Goal: Browse casually

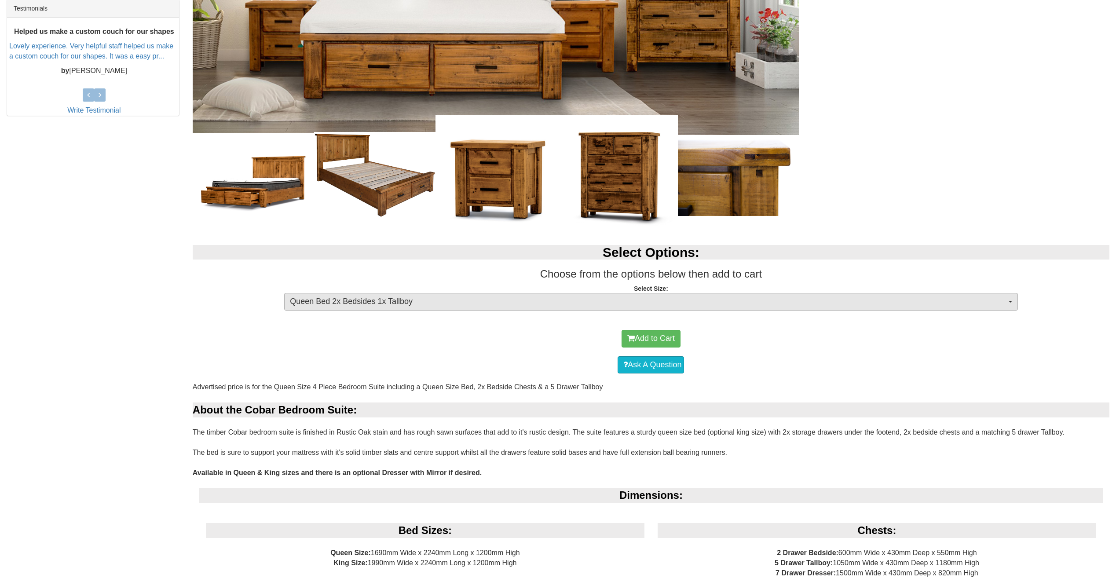
scroll to position [429, 0]
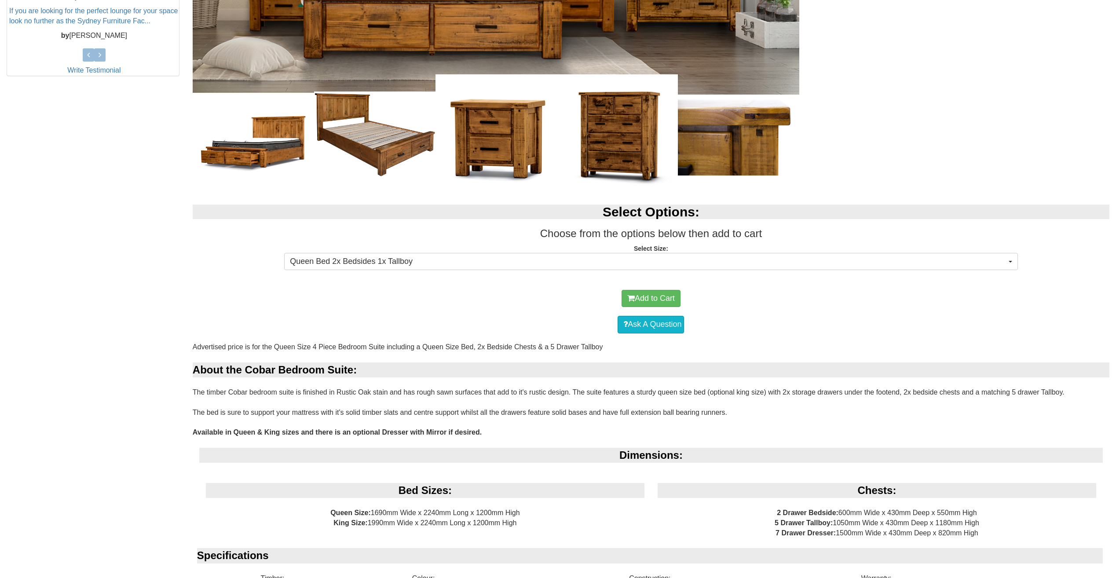
scroll to position [660, 0]
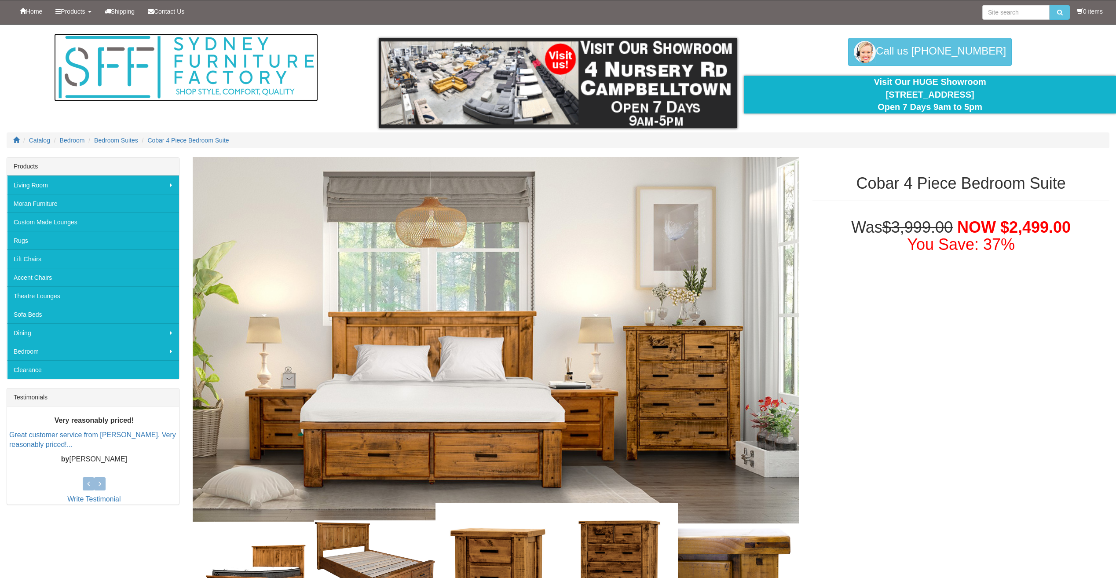
click at [124, 67] on img at bounding box center [186, 67] width 264 height 68
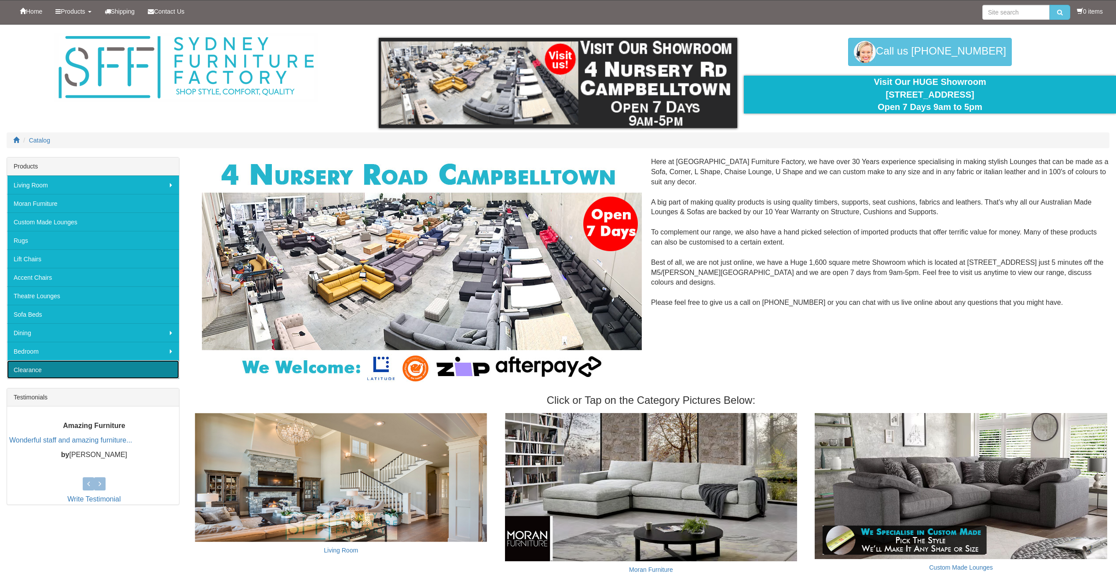
click at [46, 365] on link "Clearance" at bounding box center [93, 369] width 172 height 18
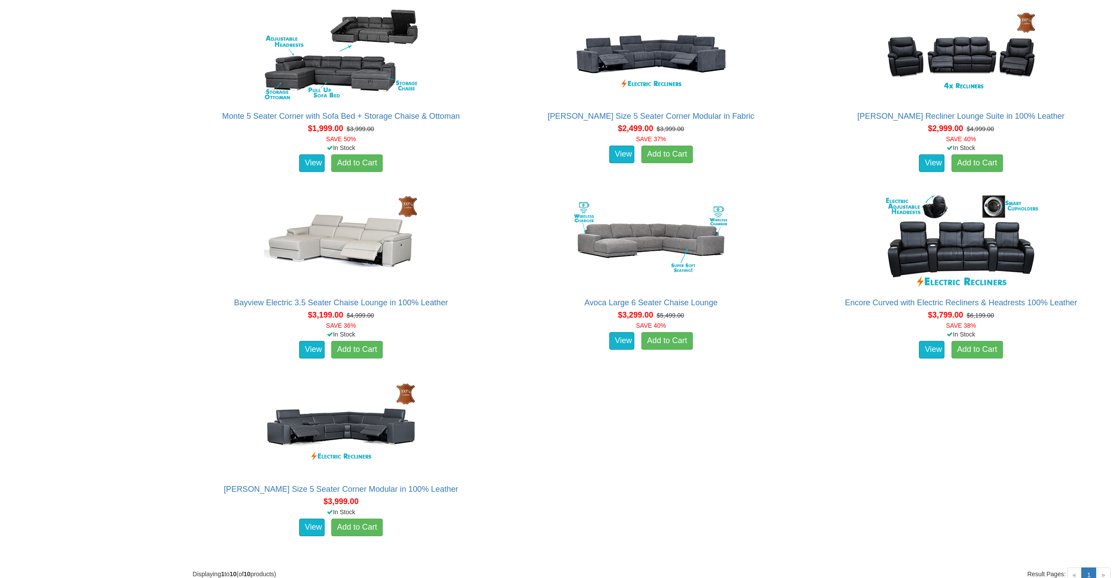
scroll to position [626, 0]
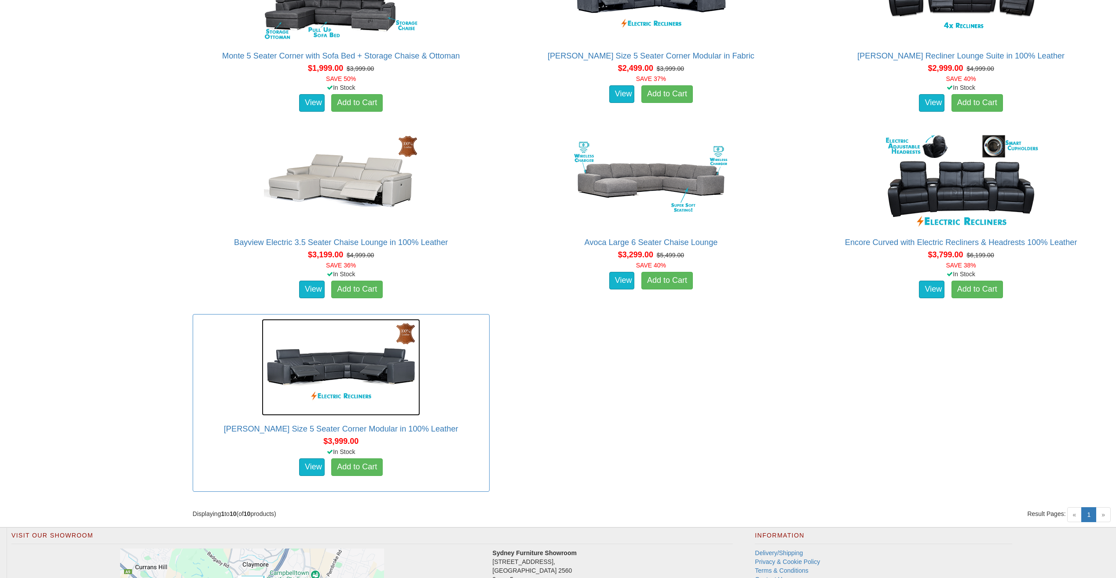
click at [371, 373] on img at bounding box center [341, 367] width 158 height 97
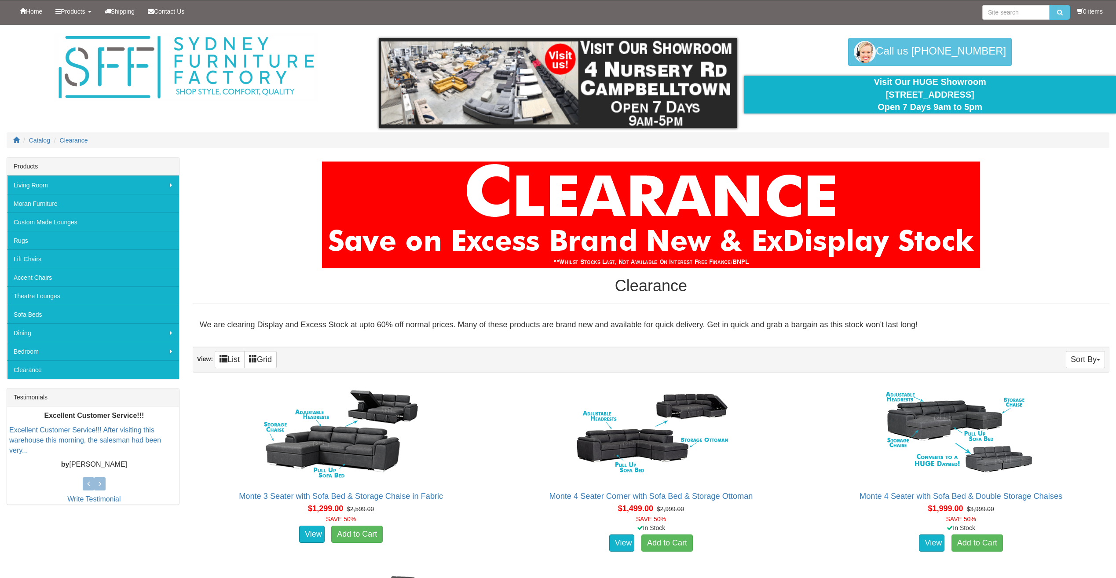
scroll to position [627, 0]
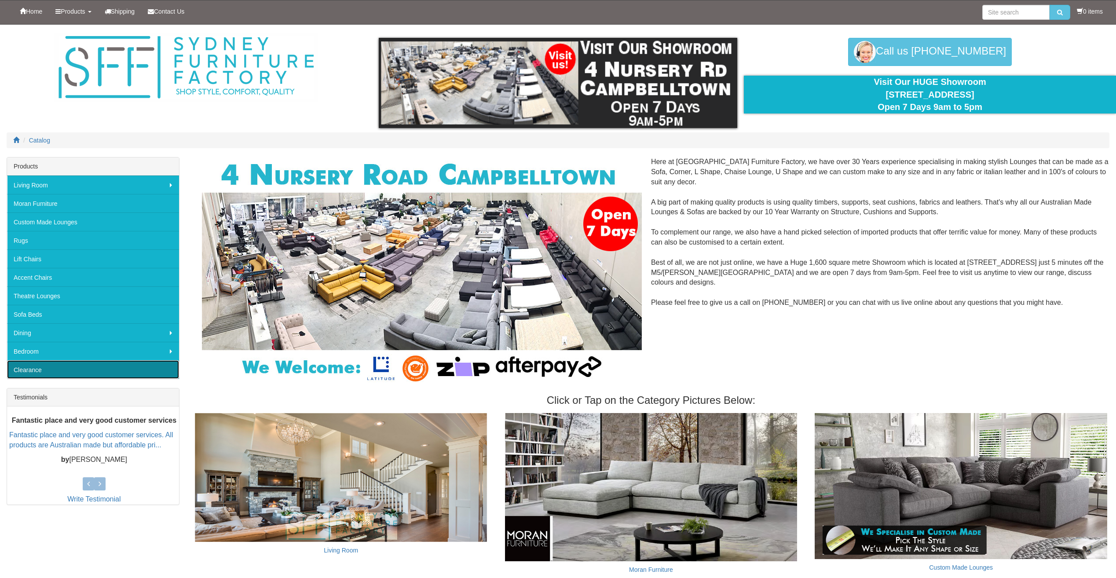
click at [110, 371] on link "Clearance" at bounding box center [93, 369] width 172 height 18
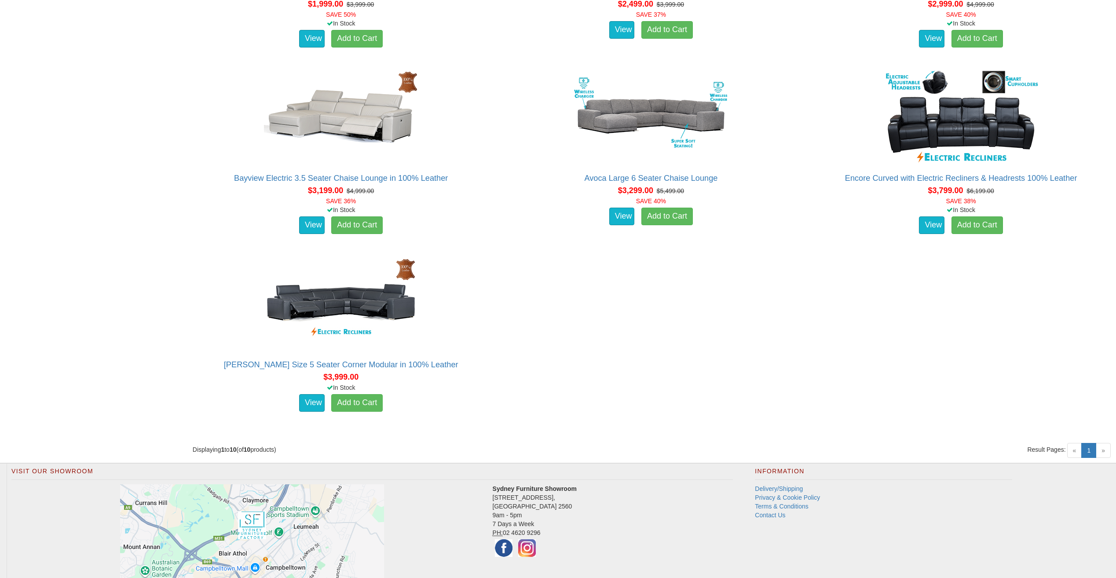
scroll to position [693, 0]
